Goal: Task Accomplishment & Management: Use online tool/utility

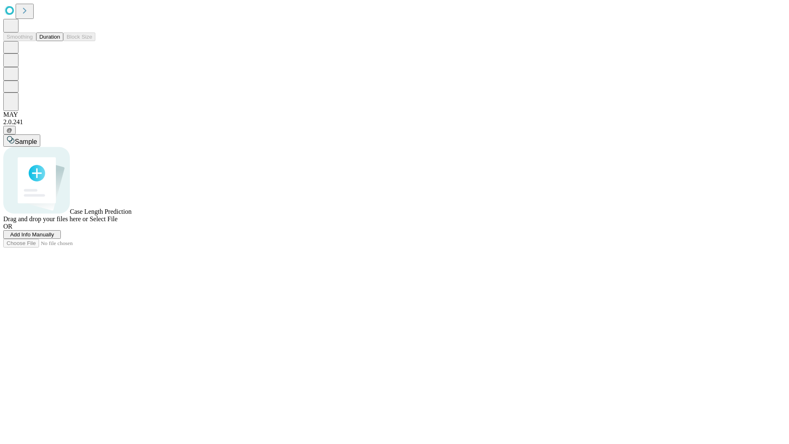
click at [60, 41] on button "Duration" at bounding box center [49, 36] width 27 height 9
click at [54, 237] on span "Add Info Manually" at bounding box center [32, 234] width 44 height 6
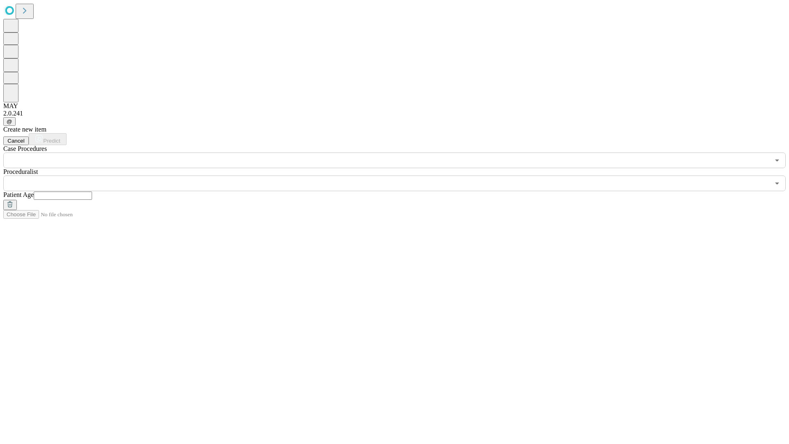
click at [92, 191] on input "text" at bounding box center [63, 195] width 58 height 8
type input "*"
click at [400, 175] on input "text" at bounding box center [386, 183] width 766 height 16
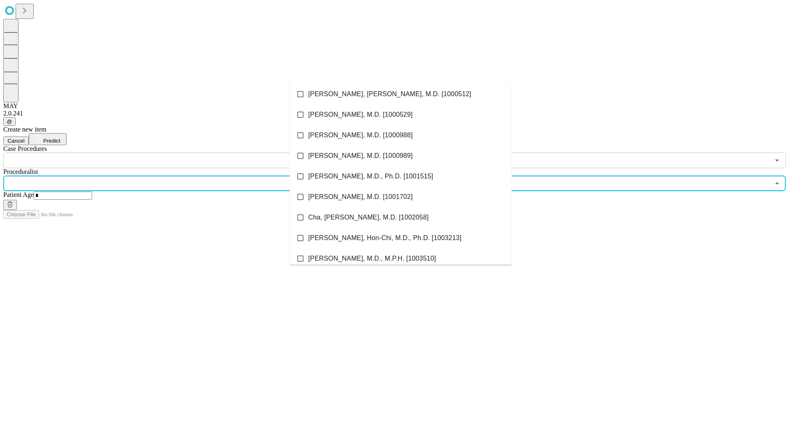
click at [400, 94] on li "[PERSON_NAME], [PERSON_NAME], M.D. [1000512]" at bounding box center [401, 94] width 222 height 21
